Goal: Information Seeking & Learning: Learn about a topic

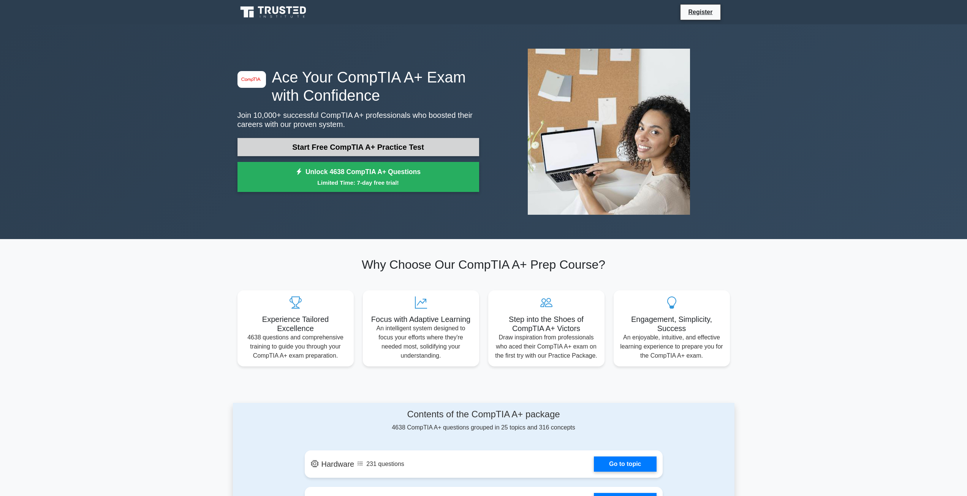
click at [381, 141] on link "Start Free CompTIA A+ Practice Test" at bounding box center [358, 147] width 242 height 18
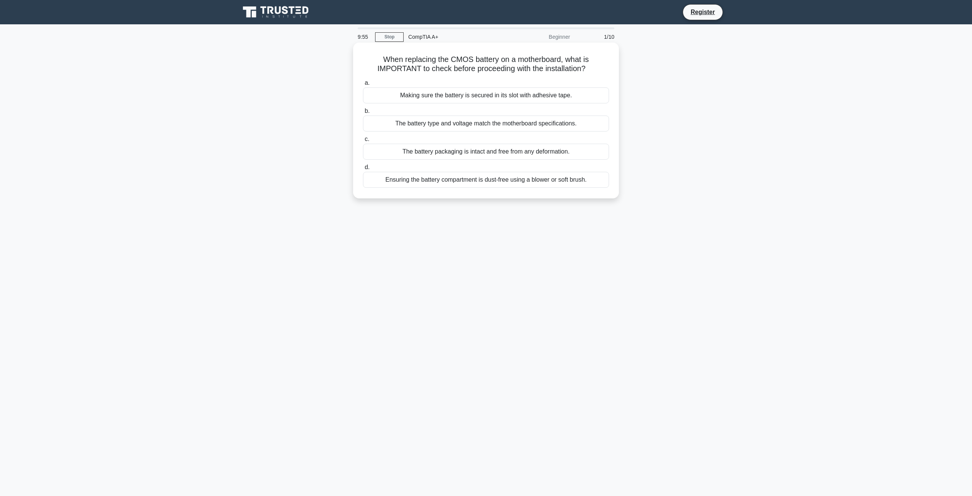
drag, startPoint x: 376, startPoint y: 56, endPoint x: 590, endPoint y: 68, distance: 214.2
click at [590, 68] on h5 "When replacing the CMOS battery on a motherboard, what is IMPORTANT to check be…" at bounding box center [486, 64] width 248 height 19
click at [599, 79] on label "a. Making sure the battery is secured in its slot with adhesive tape." at bounding box center [486, 90] width 246 height 25
click at [363, 81] on input "a. Making sure the battery is secured in its slot with adhesive tape." at bounding box center [363, 83] width 0 height 5
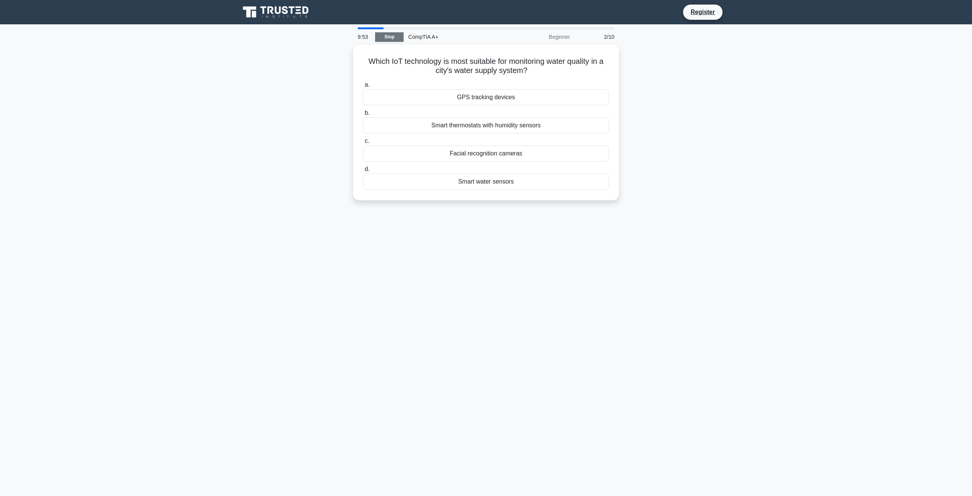
click at [388, 39] on link "Stop" at bounding box center [389, 36] width 28 height 9
click at [509, 40] on div "Beginner" at bounding box center [541, 36] width 66 height 15
click at [512, 39] on div "Beginner" at bounding box center [541, 36] width 66 height 15
click at [447, 40] on div "CompTIA A+" at bounding box center [456, 36] width 104 height 15
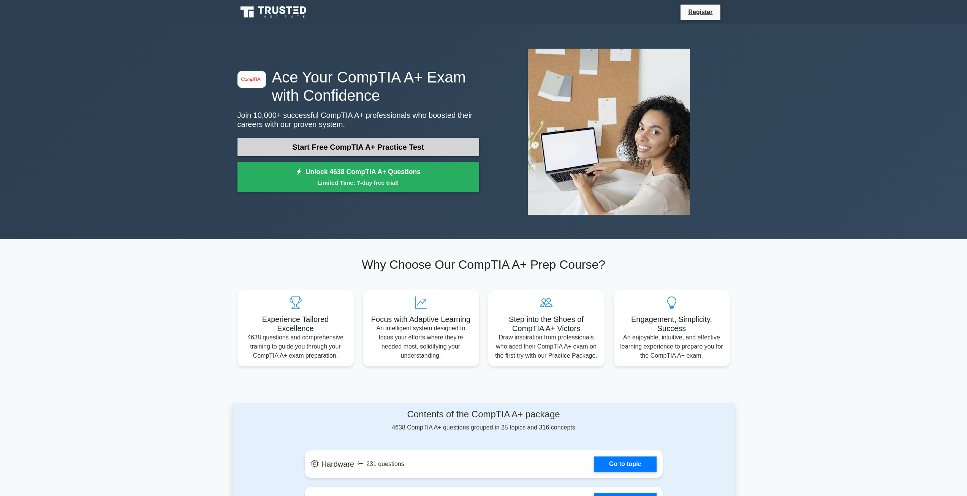
click at [291, 148] on link "Start Free CompTIA A+ Practice Test" at bounding box center [358, 147] width 242 height 18
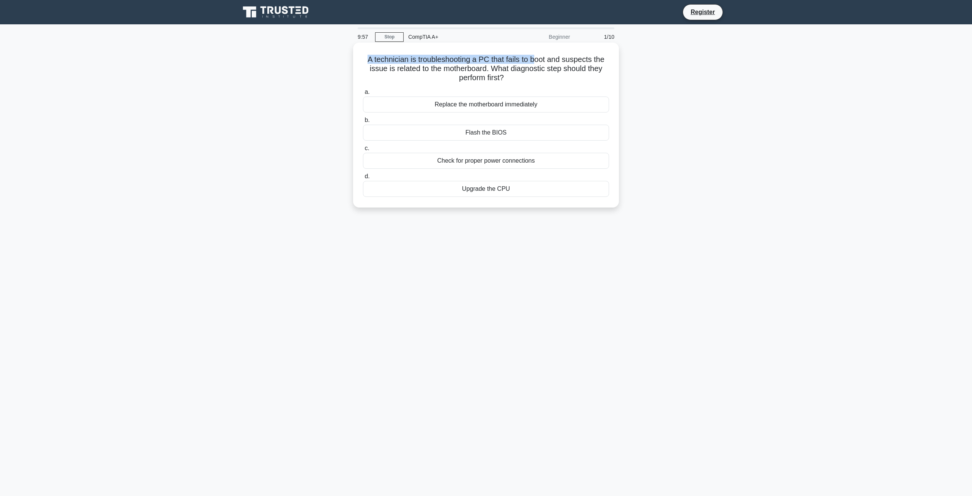
drag, startPoint x: 363, startPoint y: 56, endPoint x: 537, endPoint y: 63, distance: 174.1
click at [537, 63] on h5 "A technician is troubleshooting a PC that fails to boot and suspects the issue …" at bounding box center [486, 69] width 248 height 28
drag, startPoint x: 368, startPoint y: 66, endPoint x: 541, endPoint y: 65, distance: 172.5
click at [541, 65] on h5 "A technician is troubleshooting a PC that fails to boot and suspects the issue …" at bounding box center [486, 69] width 248 height 28
click at [531, 78] on h5 "A technician is troubleshooting a PC that fails to boot and suspects the issue …" at bounding box center [486, 69] width 248 height 28
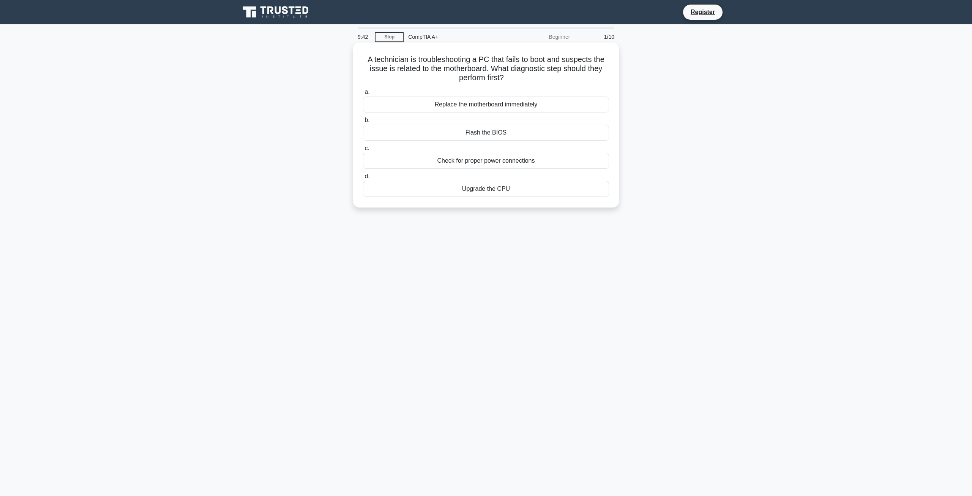
click at [498, 158] on div "Check for proper power connections" at bounding box center [486, 161] width 246 height 16
click at [363, 151] on input "c. Check for proper power connections" at bounding box center [363, 148] width 0 height 5
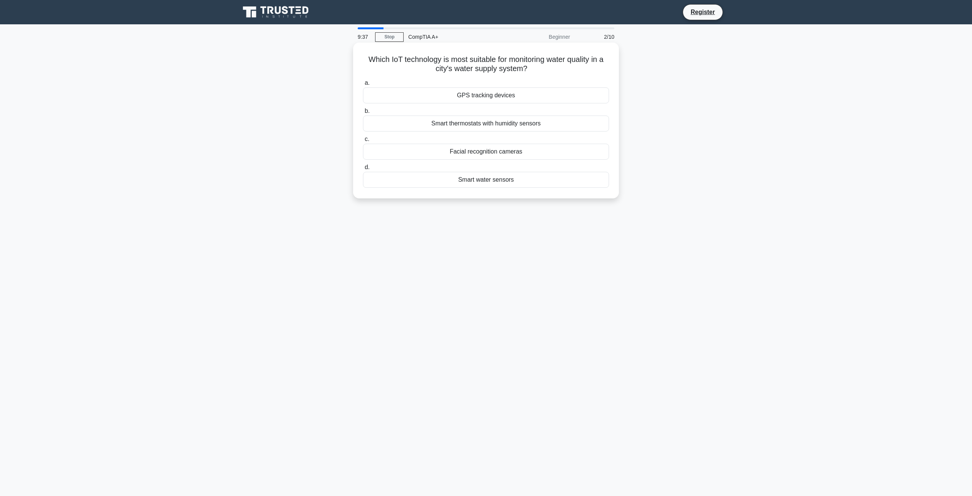
drag, startPoint x: 361, startPoint y: 57, endPoint x: 560, endPoint y: 69, distance: 200.2
click at [560, 69] on div "Which IoT technology is most suitable for monitoring water quality in a city's …" at bounding box center [486, 121] width 260 height 150
click at [552, 74] on h5 "Which IoT technology is most suitable for monitoring water quality in a city's …" at bounding box center [486, 64] width 248 height 19
click at [480, 181] on div "Smart water sensors" at bounding box center [486, 180] width 246 height 16
click at [363, 170] on input "d. Smart water sensors" at bounding box center [363, 167] width 0 height 5
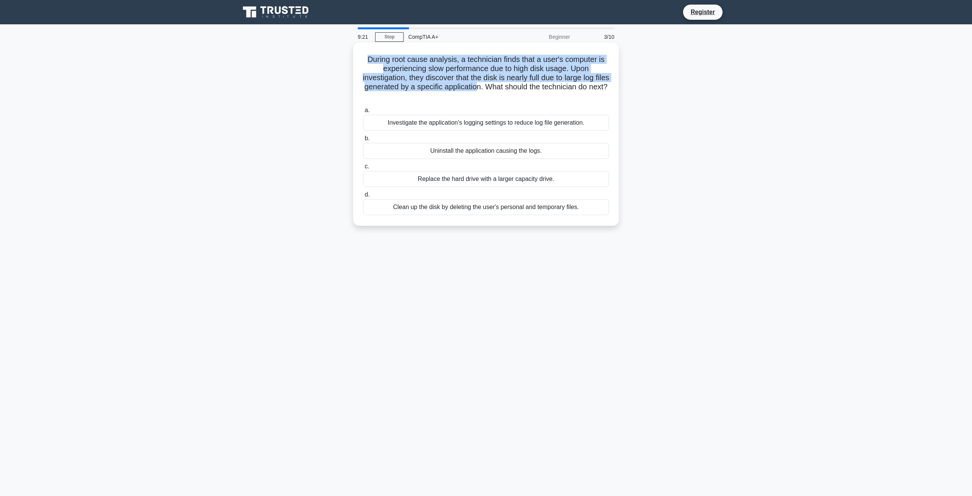
drag, startPoint x: 364, startPoint y: 58, endPoint x: 506, endPoint y: 89, distance: 146.2
click at [496, 87] on h5 "During root cause analysis, a technician finds that a user's computer is experi…" at bounding box center [486, 78] width 248 height 46
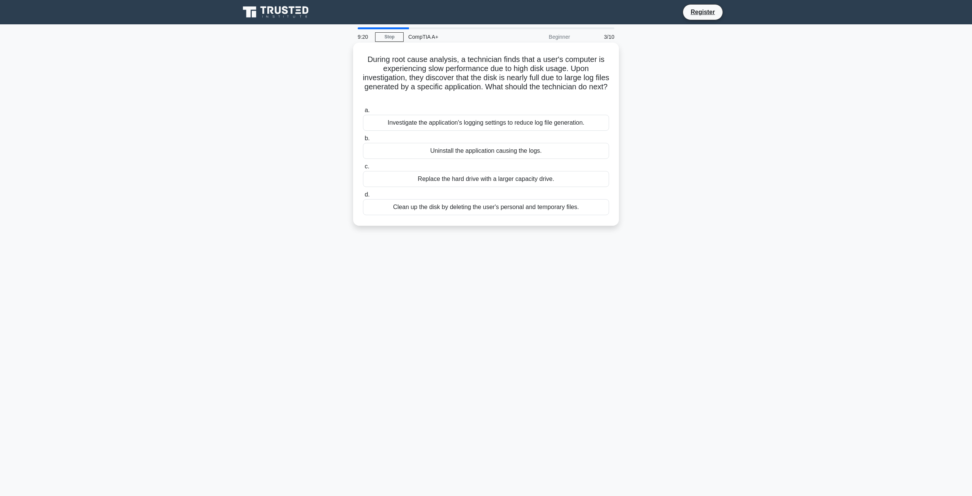
click at [510, 91] on h5 "During root cause analysis, a technician finds that a user's computer is experi…" at bounding box center [486, 78] width 248 height 46
click at [445, 124] on div "Investigate the application's logging settings to reduce log file generation." at bounding box center [486, 123] width 246 height 16
click at [363, 113] on input "a. Investigate the application's logging settings to reduce log file generation." at bounding box center [363, 110] width 0 height 5
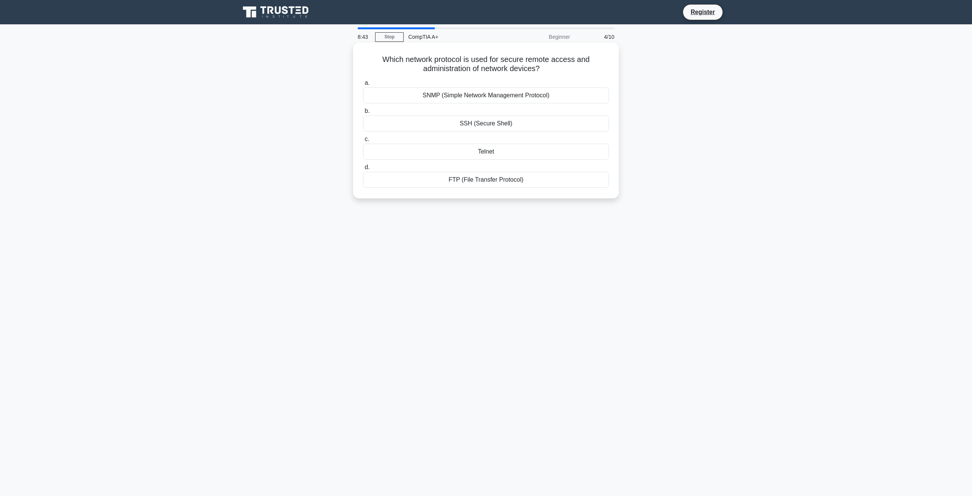
click at [471, 122] on div "SSH (Secure Shell)" at bounding box center [486, 123] width 246 height 16
click at [363, 114] on input "b. SSH (Secure Shell)" at bounding box center [363, 111] width 0 height 5
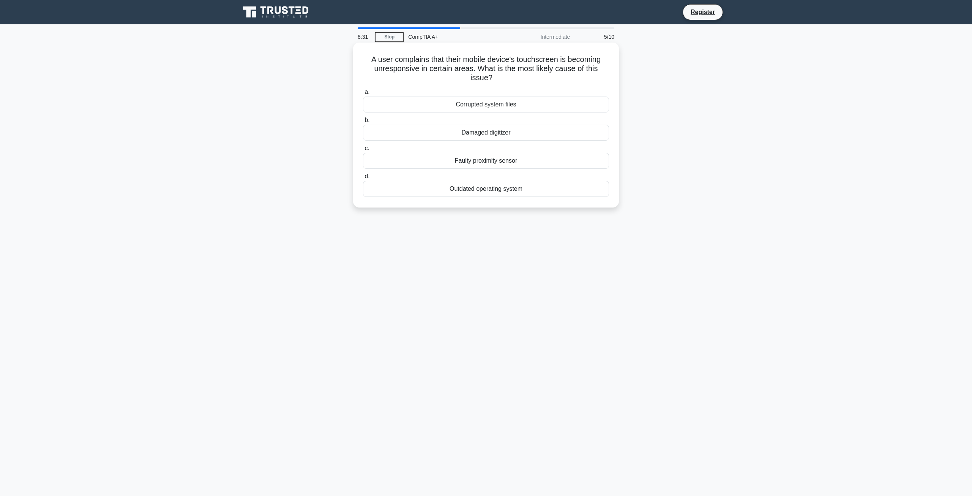
click at [506, 160] on div "Faulty proximity sensor" at bounding box center [486, 161] width 246 height 16
click at [363, 151] on input "c. Faulty proximity sensor" at bounding box center [363, 148] width 0 height 5
click at [506, 180] on div "SATA" at bounding box center [486, 180] width 246 height 16
click at [363, 170] on input "d. SATA" at bounding box center [363, 167] width 0 height 5
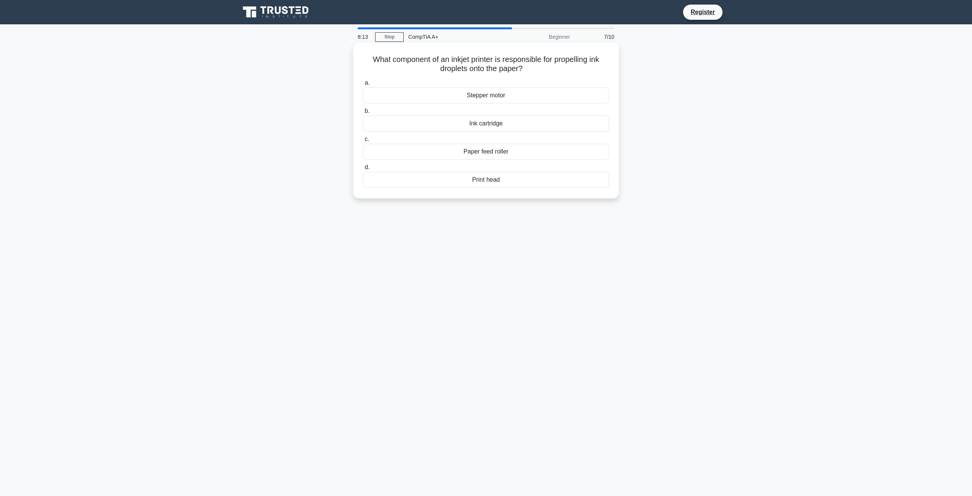
click at [498, 100] on div "Stepper motor" at bounding box center [486, 95] width 246 height 16
click at [363, 85] on input "a. Stepper motor" at bounding box center [363, 83] width 0 height 5
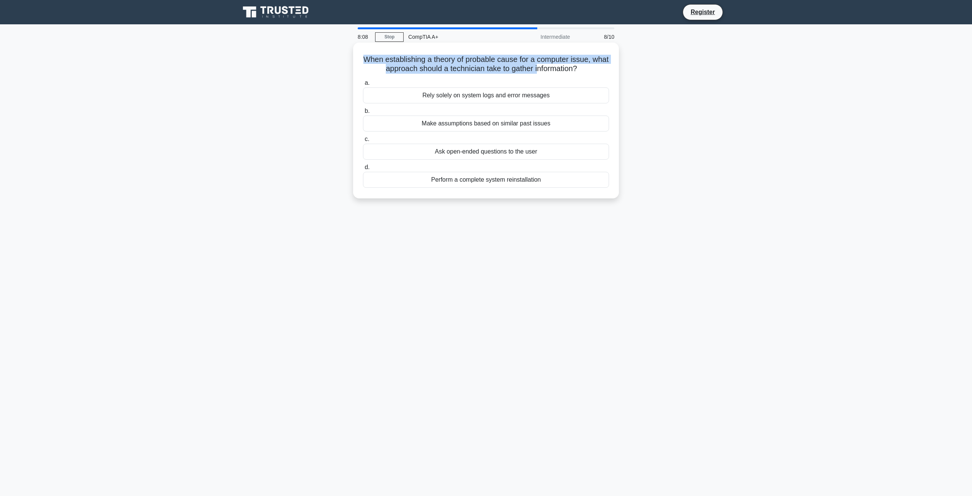
drag, startPoint x: 368, startPoint y: 59, endPoint x: 548, endPoint y: 65, distance: 180.2
click at [548, 65] on h5 "When establishing a theory of probable cause for a computer issue, what approac…" at bounding box center [486, 64] width 248 height 19
click at [365, 63] on h5 "When establishing a theory of probable cause for a computer issue, what approac…" at bounding box center [486, 64] width 248 height 19
click at [459, 152] on div "Ask open-ended questions to the user" at bounding box center [486, 152] width 246 height 16
click at [363, 142] on input "c. Ask open-ended questions to the user" at bounding box center [363, 139] width 0 height 5
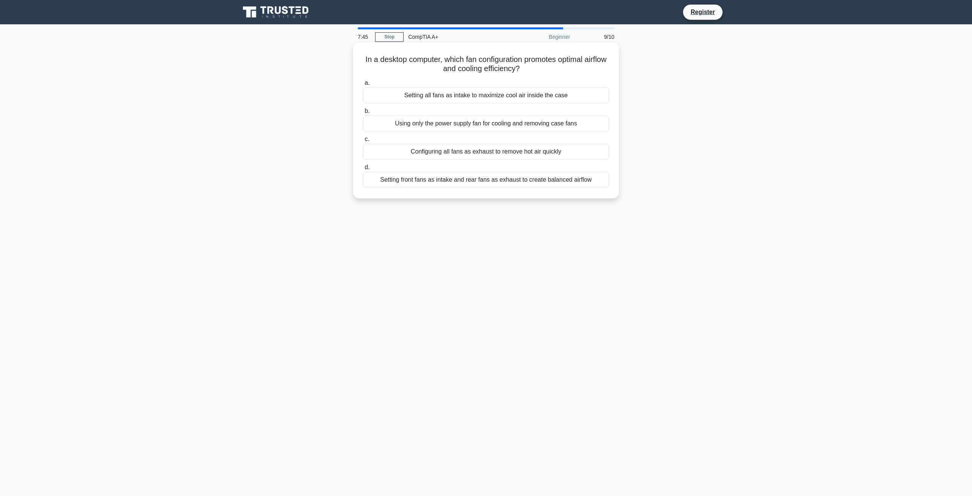
click at [409, 177] on div "Setting front fans as intake and rear fans as exhaust to create balanced airflow" at bounding box center [486, 180] width 246 height 16
click at [363, 170] on input "d. Setting front fans as intake and rear fans as exhaust to create balanced air…" at bounding box center [363, 167] width 0 height 5
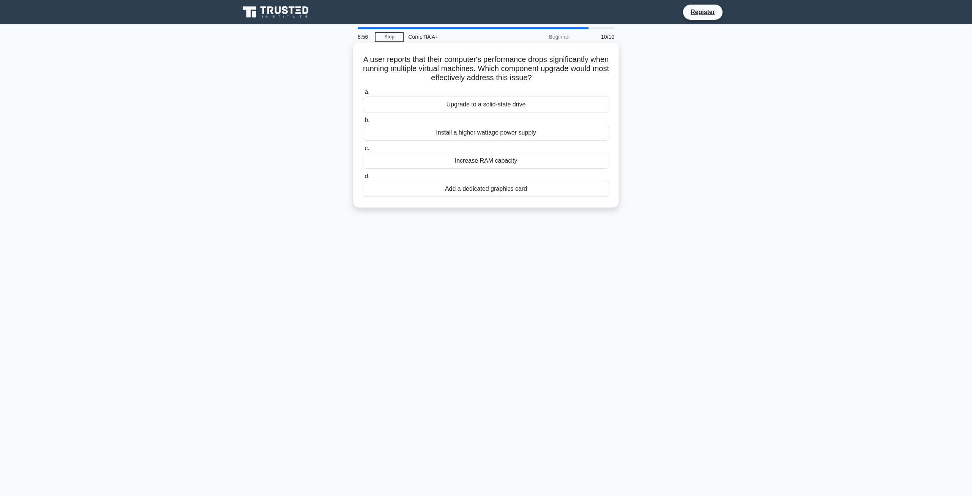
click at [491, 163] on div "Increase RAM capacity" at bounding box center [486, 161] width 246 height 16
click at [363, 151] on input "c. Increase RAM capacity" at bounding box center [363, 148] width 0 height 5
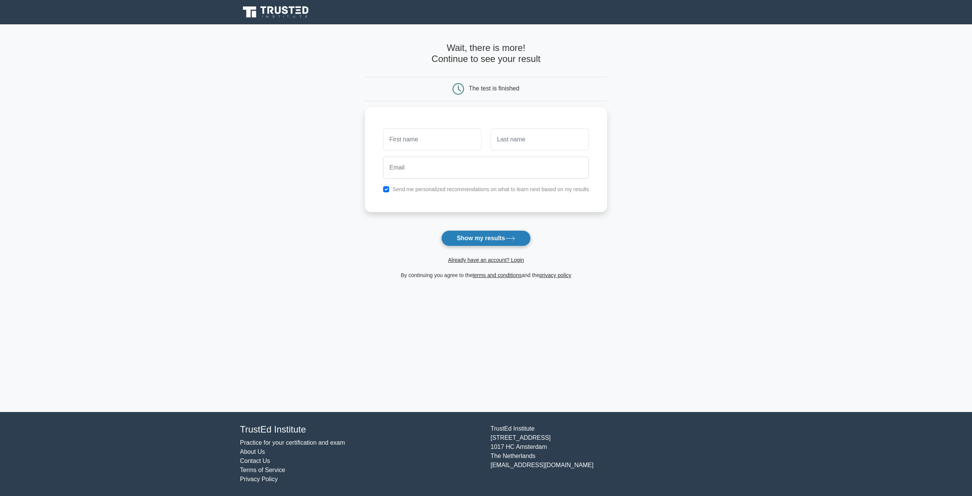
click at [478, 233] on button "Show my results" at bounding box center [486, 238] width 90 height 16
type input "ewad"
click at [541, 146] on input "text" at bounding box center [540, 137] width 98 height 22
type input "fawdr"
click at [443, 169] on input "email" at bounding box center [486, 166] width 206 height 22
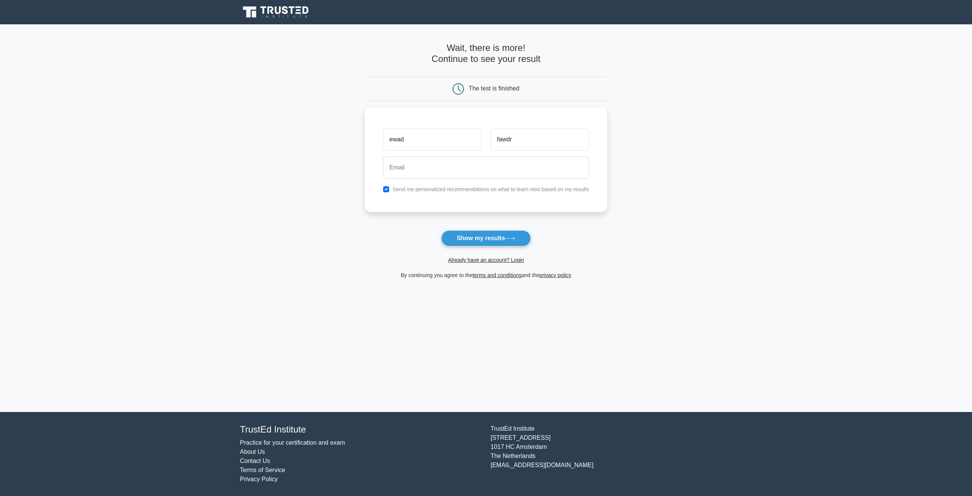
click at [687, 235] on main "Wait, there is more! Continue to see your result The test is finished ewad fawdr" at bounding box center [486, 217] width 972 height 387
click at [521, 236] on button "Show my results" at bounding box center [486, 238] width 90 height 16
click at [414, 165] on input "email" at bounding box center [486, 166] width 206 height 22
type input "errr2@gmail.com"
click at [462, 235] on button "Show my results" at bounding box center [486, 238] width 90 height 16
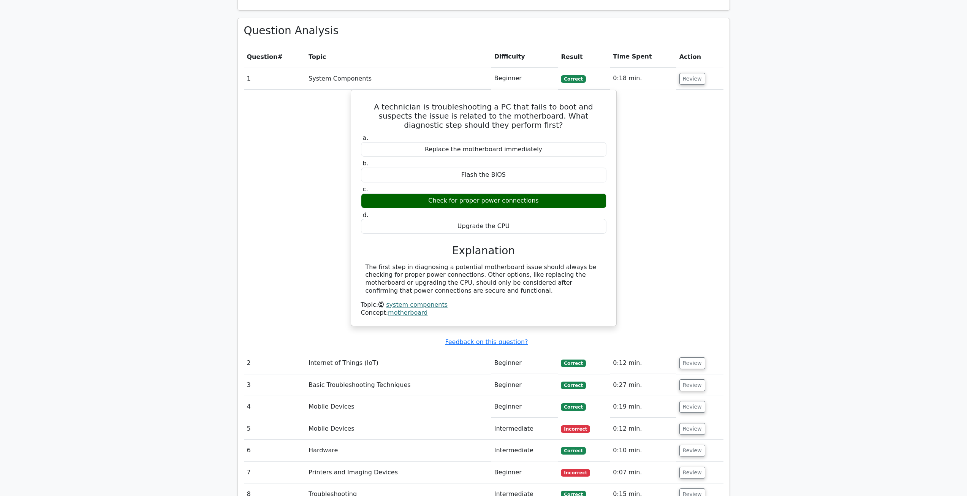
scroll to position [684, 0]
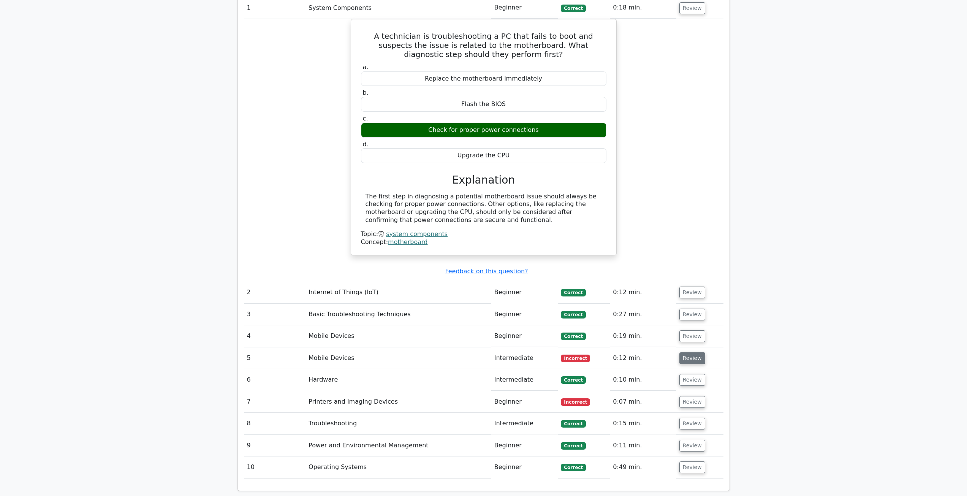
click at [683, 352] on button "Review" at bounding box center [692, 358] width 26 height 12
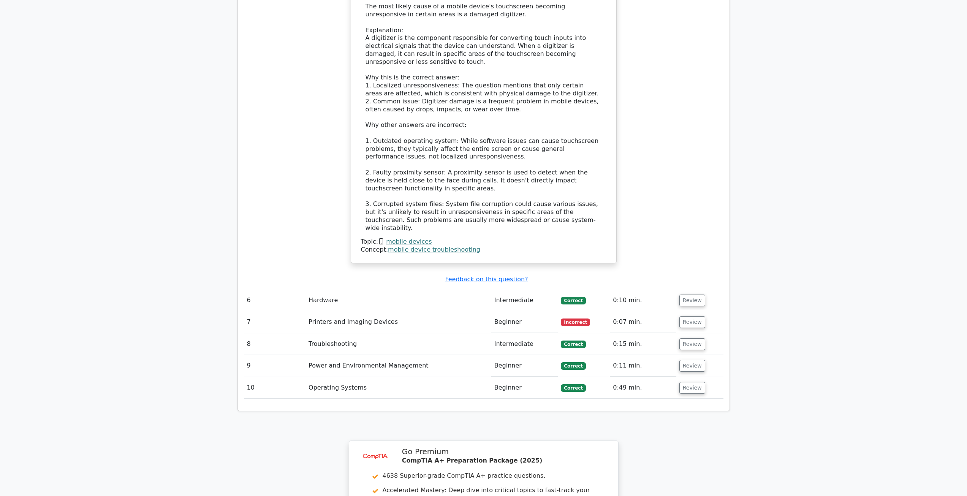
scroll to position [1254, 0]
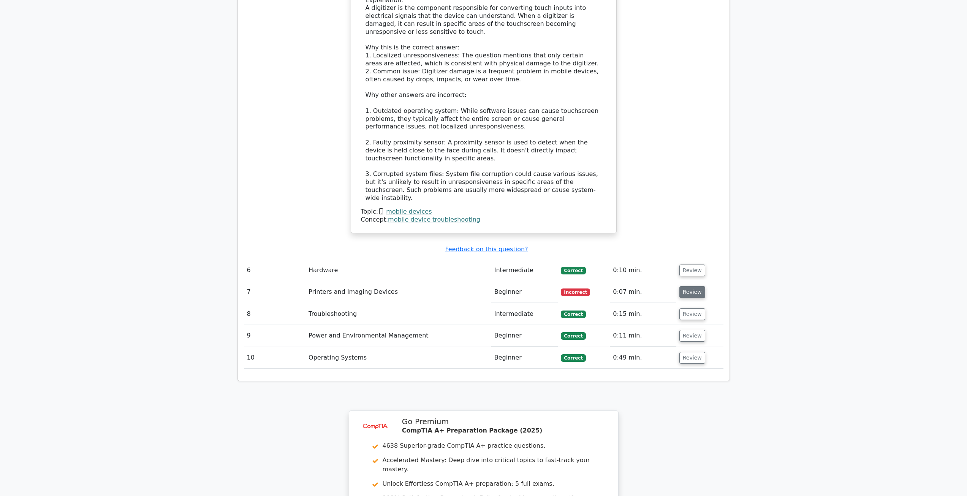
click at [689, 286] on button "Review" at bounding box center [692, 292] width 26 height 12
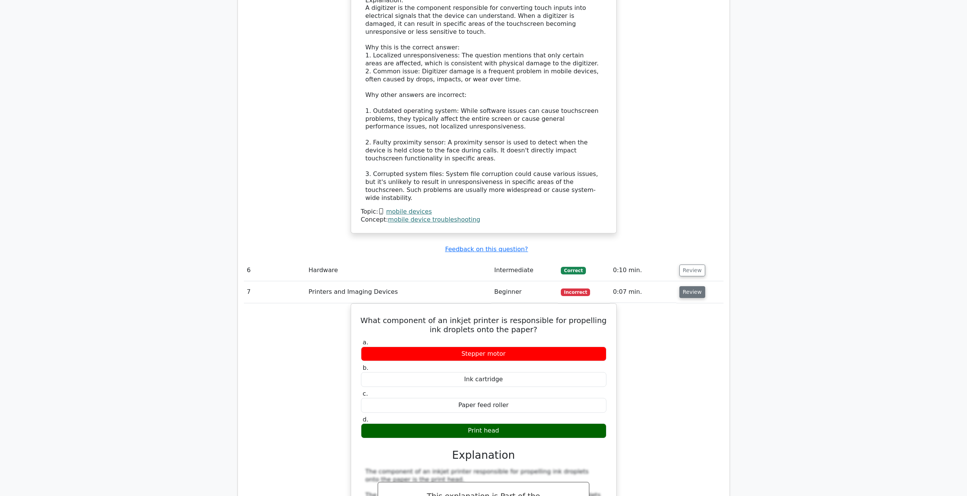
click at [685, 286] on button "Review" at bounding box center [692, 292] width 26 height 12
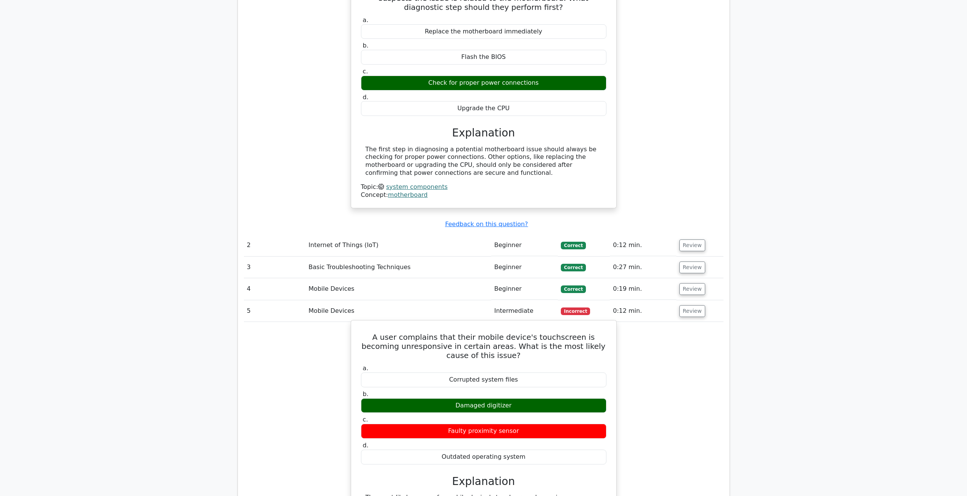
scroll to position [677, 0]
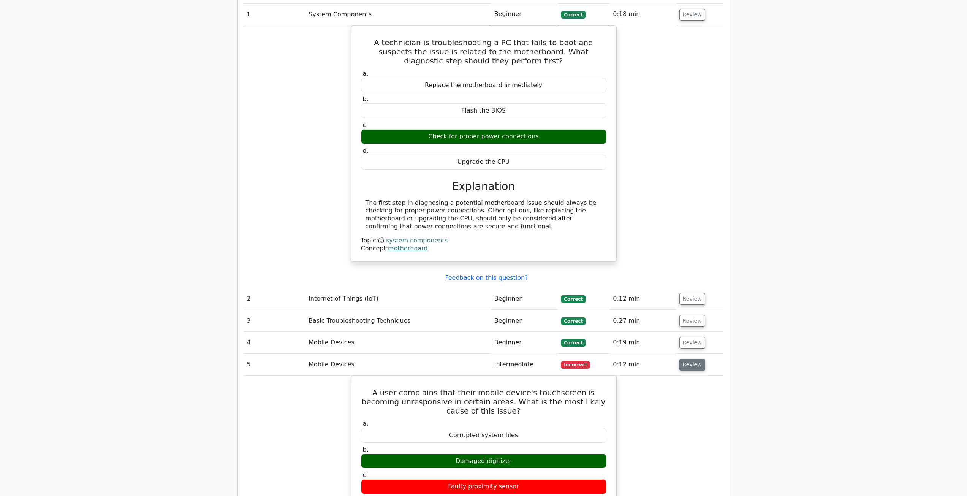
click at [688, 359] on button "Review" at bounding box center [692, 365] width 26 height 12
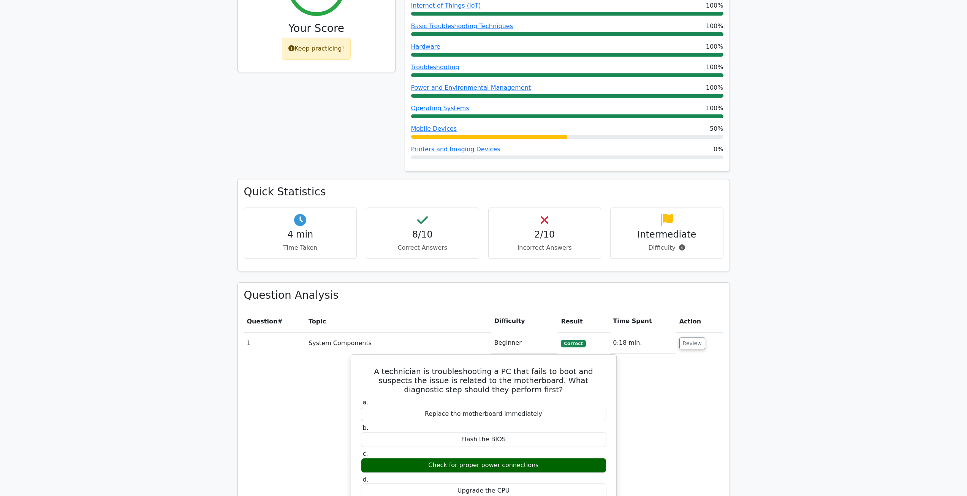
scroll to position [335, 0]
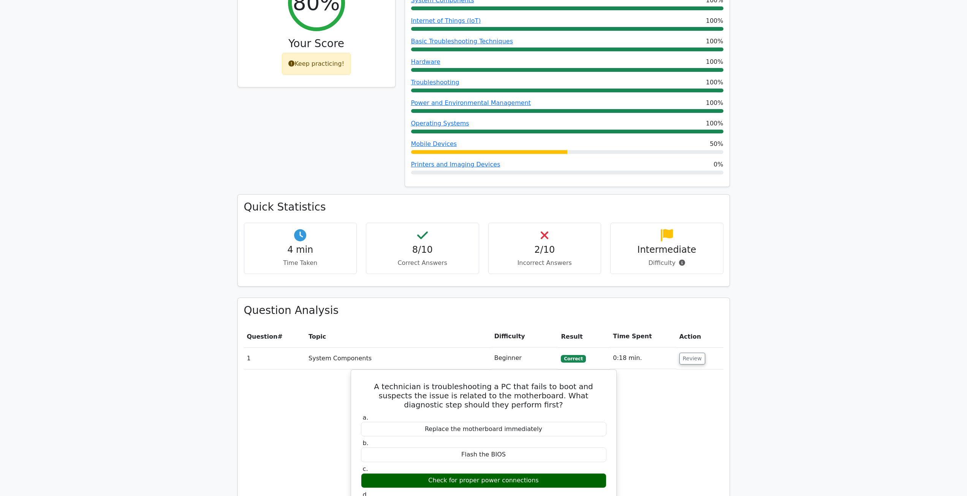
click at [656, 244] on h4 "Intermediate" at bounding box center [667, 249] width 100 height 11
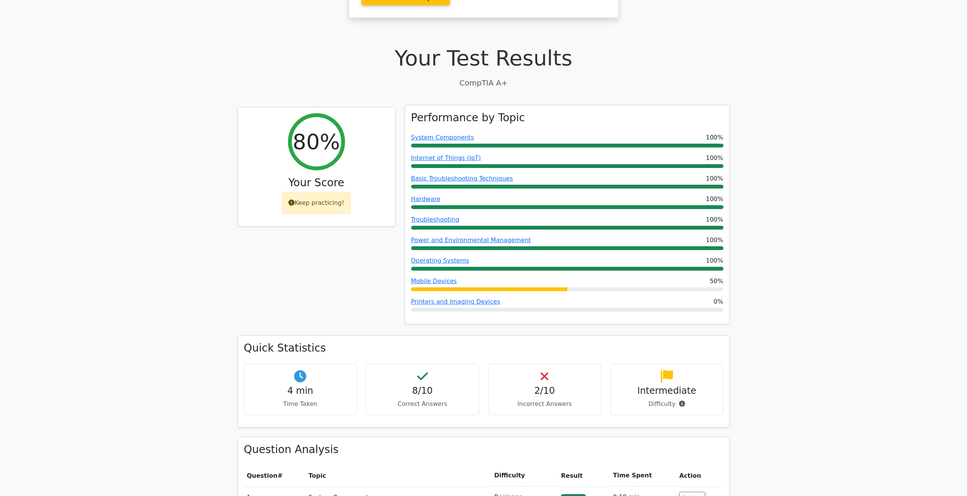
scroll to position [183, 0]
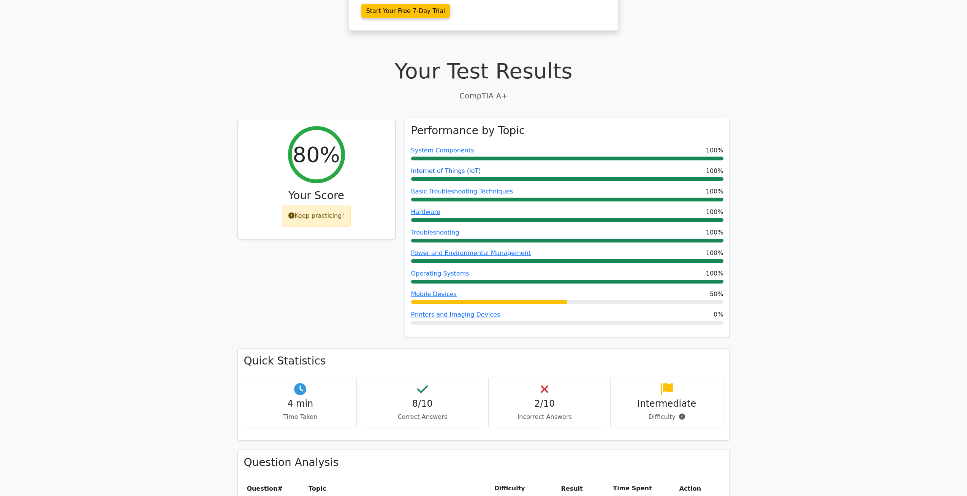
click at [452, 167] on link "Internet of Things (IoT)" at bounding box center [446, 170] width 70 height 7
